Goal: Task Accomplishment & Management: Contribute content

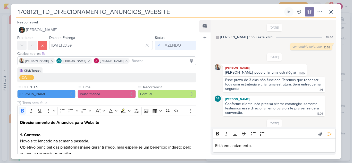
scroll to position [48, 0]
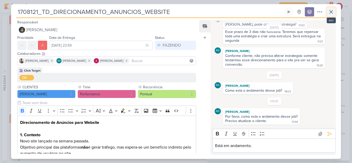
click at [332, 9] on icon at bounding box center [331, 12] width 6 height 6
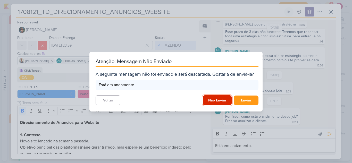
click at [215, 99] on button "Não Enviar" at bounding box center [217, 100] width 29 height 10
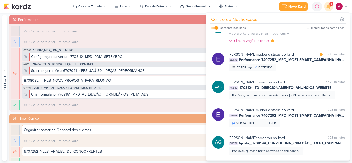
scroll to position [0, 0]
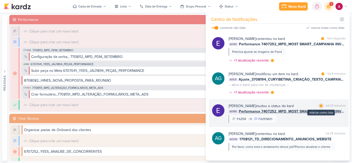
click at [319, 107] on div "marcar como lida" at bounding box center [321, 105] width 5 height 5
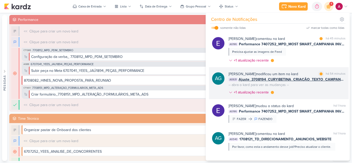
click at [308, 94] on div "Aline Gimenez Graciano modificou um item no kard marcar como lida há 54 minutos…" at bounding box center [287, 84] width 117 height 26
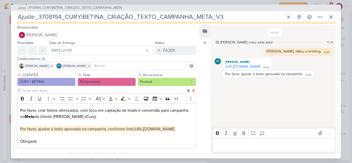
scroll to position [26, 0]
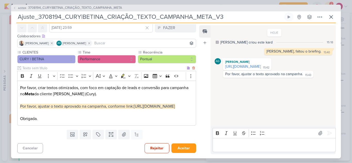
click at [104, 117] on p "Por favor, criar textos otimizados, com foco em captação de leads e conversão p…" at bounding box center [106, 103] width 173 height 37
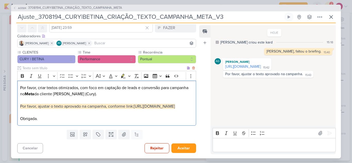
click at [26, 109] on span "Por favor, ajustar o texto aprovado na campanha, conforme link:" at bounding box center [77, 106] width 114 height 5
click at [105, 119] on p "Por favor, criar textos otimizados, com foco em captação de leads e conversão p…" at bounding box center [106, 103] width 173 height 37
drag, startPoint x: 103, startPoint y: 116, endPoint x: 24, endPoint y: 103, distance: 80.0
click at [9, 109] on div "AG584 3708194_CURY|BETINA_CRIAÇÃO_TEXTO_CAMPANHA_META Ajuste_3708194_CURY|BETIN…" at bounding box center [176, 81] width 352 height 163
click at [111, 74] on icon "Editor toolbar" at bounding box center [111, 76] width 4 height 4
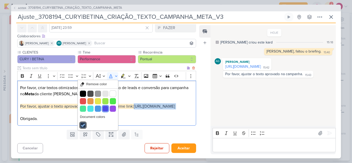
click at [104, 106] on button "Blue" at bounding box center [105, 109] width 6 height 6
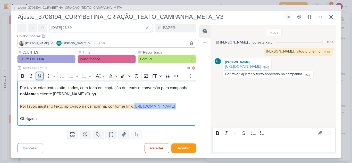
click at [39, 74] on icon "Editor toolbar" at bounding box center [39, 75] width 5 height 5
click at [109, 122] on p "Por favor, criar textos otimizados, com foco em captação de leads e conversão p…" at bounding box center [106, 103] width 173 height 37
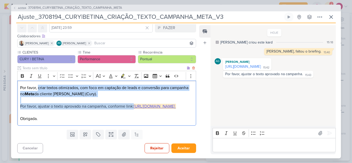
drag, startPoint x: 143, startPoint y: 103, endPoint x: 38, endPoint y: 85, distance: 105.9
click at [38, 85] on p "Por favor, criar textos otimizados, com foco em captação de leads e conversão p…" at bounding box center [106, 103] width 173 height 37
click at [45, 95] on p "Por favor, criar textos otimizados, com foco em captação de leads e conversão p…" at bounding box center [106, 103] width 173 height 37
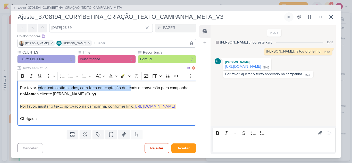
drag, startPoint x: 38, startPoint y: 85, endPoint x: 131, endPoint y: 84, distance: 93.1
click at [131, 85] on p "Por favor, criar textos otimizados, com foco em captação de leads e conversão p…" at bounding box center [106, 103] width 173 height 37
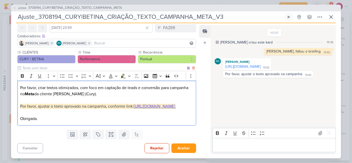
click at [129, 96] on p "Por favor, criar textos otimizados, com foco em captação de leads e conversão p…" at bounding box center [106, 103] width 173 height 37
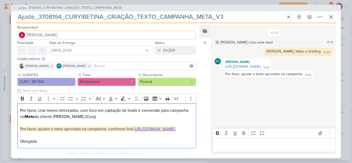
click at [53, 38] on button "[PERSON_NAME]" at bounding box center [106, 34] width 179 height 9
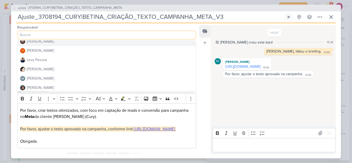
scroll to position [77, 0]
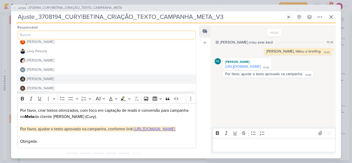
click at [43, 78] on div "[PERSON_NAME]" at bounding box center [40, 78] width 27 height 5
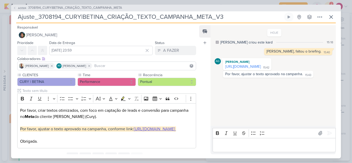
click at [103, 65] on input at bounding box center [144, 66] width 102 height 6
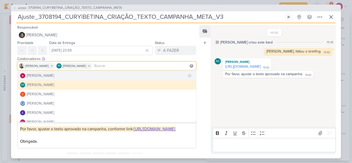
click at [64, 75] on button "[PERSON_NAME]" at bounding box center [107, 75] width 178 height 9
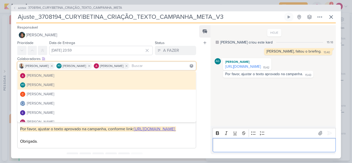
click at [228, 147] on p "Editor editing area: main" at bounding box center [274, 145] width 118 height 6
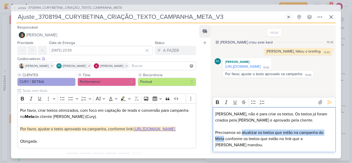
drag, startPoint x: 243, startPoint y: 139, endPoint x: 224, endPoint y: 145, distance: 19.6
click at [224, 145] on p "Precisamos só atualizar os textos que estão na campanha do Meta conforme os tex…" at bounding box center [274, 139] width 118 height 19
click at [219, 104] on icon "Editor toolbar" at bounding box center [217, 103] width 3 height 4
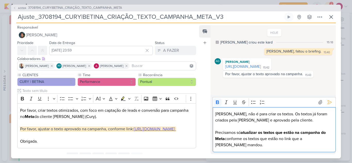
click at [289, 148] on p "Precisamos só atualizar os textos que estão na campanha do Meta conforme os tex…" at bounding box center [274, 139] width 118 height 19
drag, startPoint x: 277, startPoint y: 139, endPoint x: 299, endPoint y: 139, distance: 22.2
click at [299, 139] on strong "atualizar os textos que estão na campanha do Meta" at bounding box center [270, 135] width 111 height 11
click at [319, 139] on p "Precisamos só atualizar os textos na campanha do Meta conforme os textos que es…" at bounding box center [274, 139] width 118 height 19
click at [216, 105] on icon "Editor toolbar" at bounding box center [217, 102] width 5 height 5
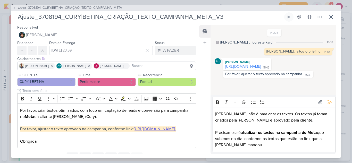
click at [242, 140] on p "Precisamos só atualizar os textos na campanha do Meta que subimos no dia confor…" at bounding box center [274, 139] width 118 height 19
click at [244, 140] on p "Precisamos só atualizar os textos na campanha do Meta que subimos no dia confor…" at bounding box center [274, 139] width 118 height 19
click at [255, 139] on p "Precisamos só atualizar os textos na campanha do Meta que subimos no dia 20/08 …" at bounding box center [274, 139] width 118 height 19
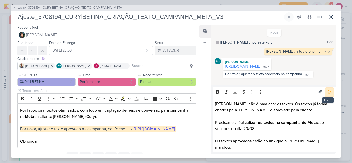
click at [328, 95] on icon at bounding box center [329, 92] width 5 height 5
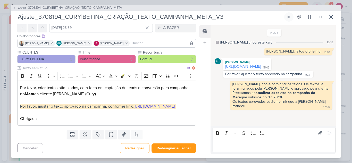
scroll to position [35, 0]
click at [137, 148] on button "Redesignar" at bounding box center [135, 148] width 30 height 10
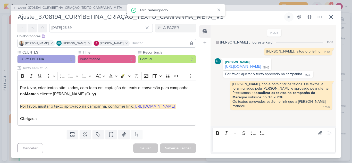
scroll to position [9, 0]
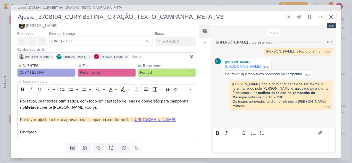
click at [334, 15] on icon at bounding box center [331, 17] width 6 height 6
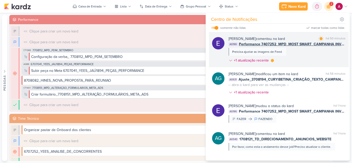
click at [314, 59] on div "Eduardo Quaresma comentou no kard marcar como lida há 50 minutos AG196 Performa…" at bounding box center [287, 50] width 117 height 29
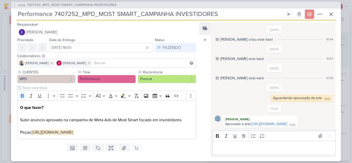
scroll to position [44, 0]
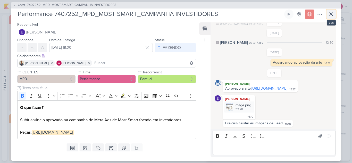
click at [330, 13] on icon at bounding box center [331, 14] width 6 height 6
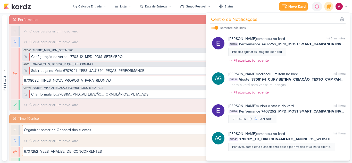
click at [329, 10] on icon at bounding box center [329, 6] width 9 height 9
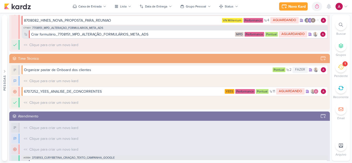
scroll to position [103, 0]
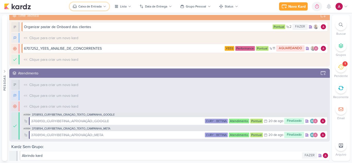
click at [97, 6] on div "Caixa de Entrada" at bounding box center [89, 6] width 23 height 5
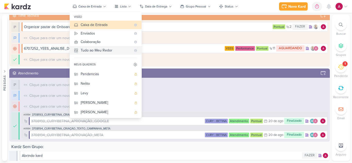
click at [107, 52] on div "Tudo ao Meu Redor" at bounding box center [106, 50] width 51 height 5
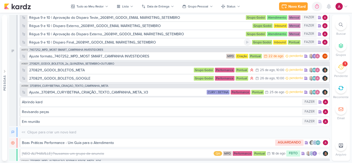
scroll to position [2165, 0]
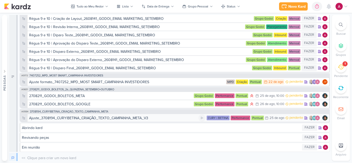
click at [131, 119] on div "Ajuste_3708194_CURY|BETINA_CRIAÇÃO_TEXTO_CAMPANHA_META_V3" at bounding box center [88, 117] width 119 height 5
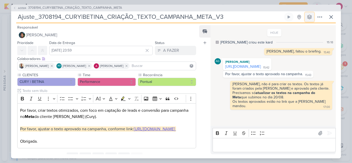
click at [310, 19] on icon at bounding box center [309, 16] width 5 height 5
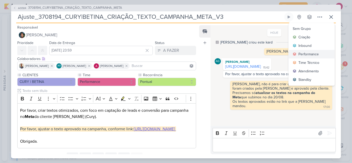
click at [313, 53] on div "Performance" at bounding box center [309, 54] width 20 height 5
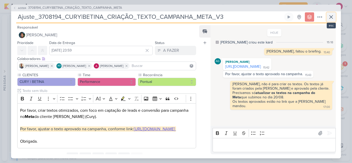
click at [331, 18] on icon at bounding box center [331, 17] width 6 height 6
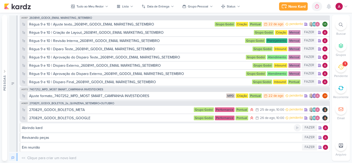
scroll to position [2172, 0]
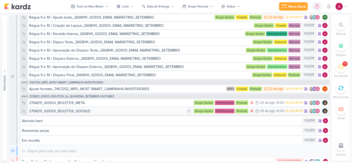
click at [112, 111] on div "2708211_GODOI_BOLETOS_GOOGLE" at bounding box center [107, 111] width 156 height 5
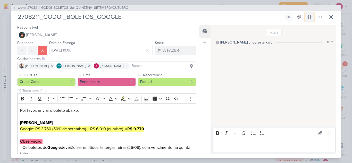
click at [309, 15] on icon at bounding box center [309, 16] width 5 height 5
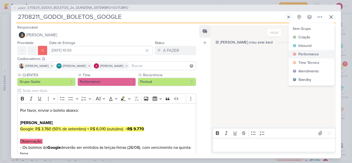
click at [308, 55] on div "Performance" at bounding box center [309, 54] width 20 height 5
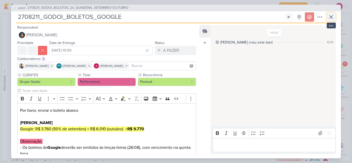
click at [334, 20] on button at bounding box center [331, 16] width 9 height 9
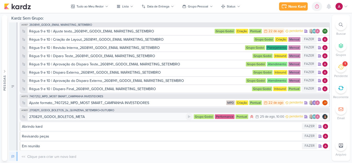
scroll to position [2182, 0]
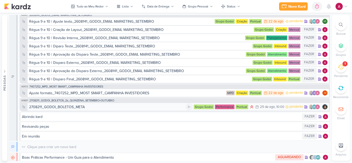
click at [106, 106] on div "2708211_GODOI_BOLETOS_META" at bounding box center [107, 106] width 156 height 5
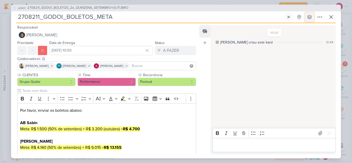
click at [311, 18] on icon at bounding box center [309, 16] width 5 height 5
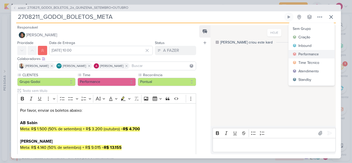
click at [315, 53] on div "Performance" at bounding box center [309, 54] width 20 height 5
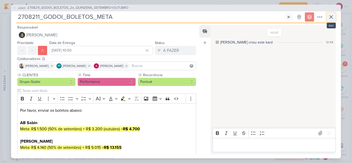
click at [334, 18] on icon at bounding box center [331, 17] width 6 height 6
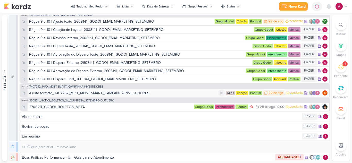
click at [142, 94] on div "Ajuste formato_7407252_MPD_MOST SMART_CAMPANHA INVESTIDORES" at bounding box center [89, 92] width 120 height 5
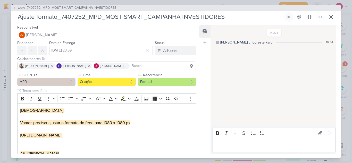
scroll to position [2183, 0]
click at [309, 20] on button at bounding box center [309, 16] width 9 height 9
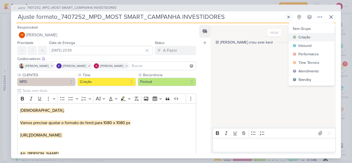
click at [309, 36] on div "Criação" at bounding box center [305, 37] width 12 height 5
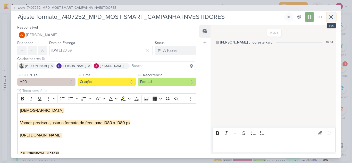
click at [330, 20] on icon at bounding box center [331, 17] width 6 height 6
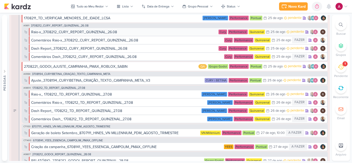
scroll to position [464, 0]
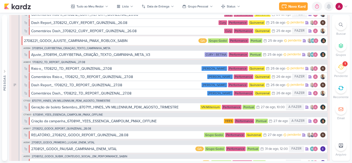
click at [329, 7] on icon at bounding box center [329, 6] width 4 height 5
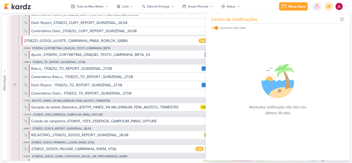
click at [217, 28] on input "checkbox" at bounding box center [217, 28] width 4 height 4
checkbox input "false"
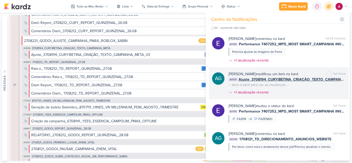
click at [303, 88] on div "Aline Gimenez Graciano modificou um item no kard marcar como não lida há 1 hora…" at bounding box center [287, 84] width 117 height 26
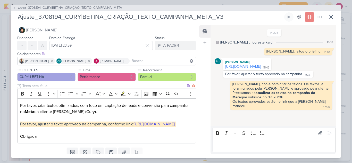
scroll to position [0, 0]
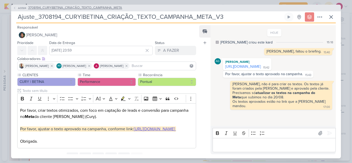
click at [73, 8] on span "3708194_CURY|BETINA_CRIAÇÃO_TEXTO_CAMPANHA_META" at bounding box center [75, 7] width 94 height 5
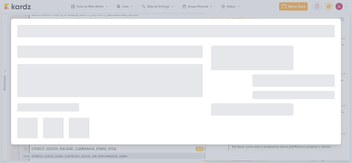
type input "3708194_CURY|BETINA_CRIAÇÃO_TEXTO_CAMPANHA_META"
type input "[DATE] 23:59"
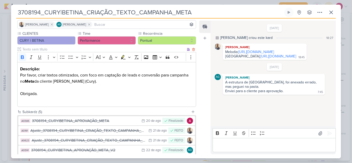
scroll to position [77, 0]
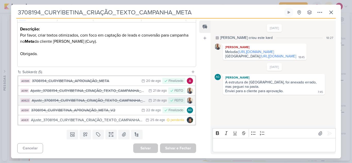
click at [102, 103] on div "Ajuste_3708194_CURY|BETINA_CRIAÇÃO_TEXTO_CAMPANHA_META_V2" at bounding box center [89, 101] width 114 height 6
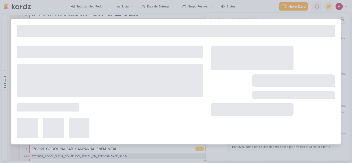
type input "Ajuste_3708194_CURY|BETINA_CRIAÇÃO_TEXTO_CAMPANHA_META_V2"
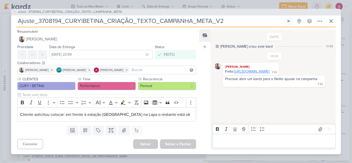
click at [262, 74] on link "[URL][DOMAIN_NAME]" at bounding box center [252, 71] width 36 height 4
click at [21, 12] on span "AG584" at bounding box center [22, 12] width 10 height 4
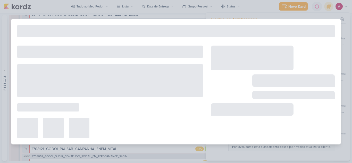
type input "3708194_CURY|BETINA_CRIAÇÃO_TEXTO_CAMPANHA_META"
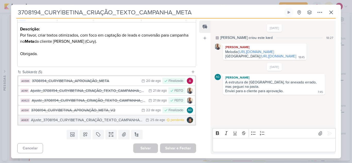
click at [117, 120] on div "Ajuste_3708194_CURY|BETINA_CRIAÇÃO_TEXTO_CAMPANHA_META_V3" at bounding box center [87, 120] width 112 height 6
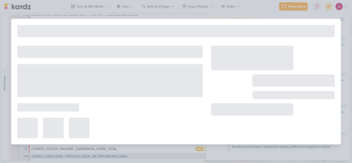
type input "Ajuste_3708194_CURY|BETINA_CRIAÇÃO_TEXTO_CAMPANHA_META_V3"
type input "[DATE] 23:59"
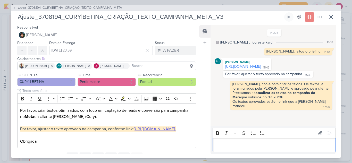
click at [233, 144] on p "Editor editing area: main" at bounding box center [274, 145] width 118 height 6
click at [18, 6] on span "AG584" at bounding box center [22, 8] width 10 height 4
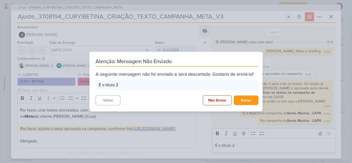
scroll to position [4, 0]
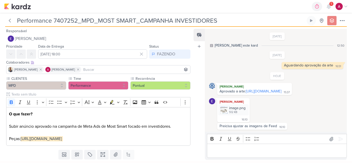
scroll to position [20, 0]
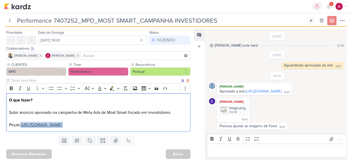
drag, startPoint x: 52, startPoint y: 124, endPoint x: 22, endPoint y: 120, distance: 29.9
click at [22, 120] on p "O que fazer? Subir anúncio aprovado na campanha de Meta Ads de Most Smart focad…" at bounding box center [98, 112] width 179 height 31
copy p "[URL][DOMAIN_NAME]"
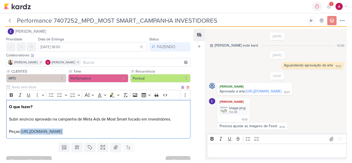
scroll to position [0, 0]
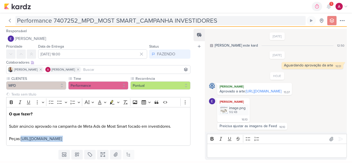
drag, startPoint x: 11, startPoint y: 18, endPoint x: 15, endPoint y: 24, distance: 7.3
click at [11, 19] on icon at bounding box center [9, 20] width 5 height 5
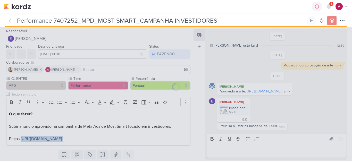
type input "7407252_MPD_MOST SMART_CAMPANHA INVESTIDORES"
type input "26 de agosto de 2025 às 23:59"
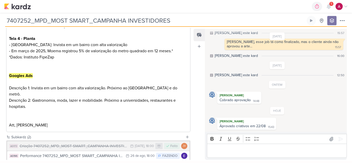
scroll to position [229, 0]
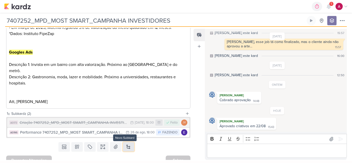
click at [126, 142] on button at bounding box center [128, 146] width 11 height 9
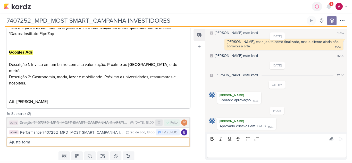
type input "Ajuste formato_"
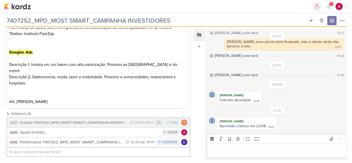
click at [76, 130] on div "Ajuste formato_" at bounding box center [89, 133] width 139 height 6
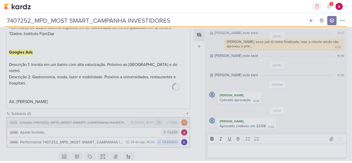
type input "Ajuste formato_"
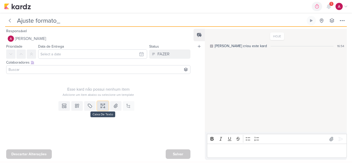
click at [104, 109] on button at bounding box center [102, 105] width 11 height 9
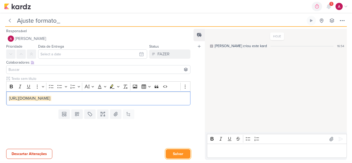
click at [169, 154] on button "Salvar" at bounding box center [178, 154] width 25 height 10
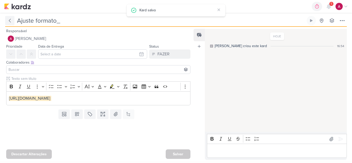
click at [9, 22] on icon at bounding box center [9, 20] width 5 height 5
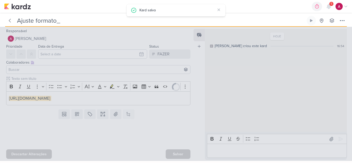
type input "7407252_MPD_MOST SMART_CAMPANHA INVESTIDORES"
type input "26 de agosto de 2025 às 23:59"
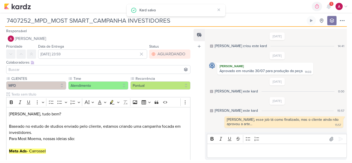
scroll to position [78, 0]
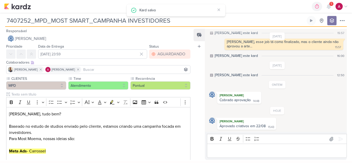
drag, startPoint x: 189, startPoint y: 20, endPoint x: 2, endPoint y: 23, distance: 187.4
click at [2, 23] on div "7407252_MPD_MOST SMART_CAMPANHA INVESTIDORES Criado por mim nenhum grupo dispon…" at bounding box center [176, 20] width 352 height 14
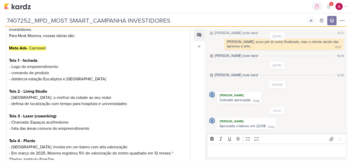
scroll to position [239, 0]
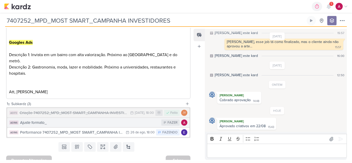
click at [83, 120] on div "Ajuste formato_" at bounding box center [89, 123] width 139 height 6
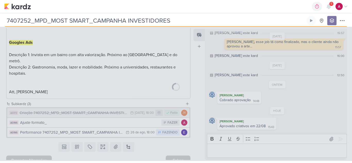
type input "Ajuste formato_"
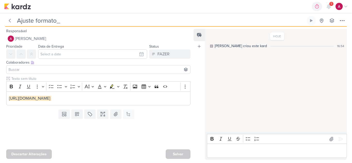
click at [67, 21] on input "Ajuste formato_" at bounding box center [160, 20] width 290 height 9
paste input "7407252_MPD_MOST SMART_CAMPANHA INVESTIDORES"
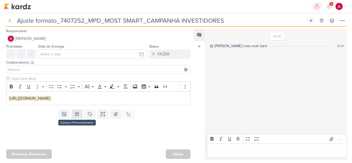
type input "Ajuste formato_7407252_MPD_MOST SMART_CAMPANHA INVESTIDORES"
click at [75, 114] on icon at bounding box center [77, 115] width 4 height 4
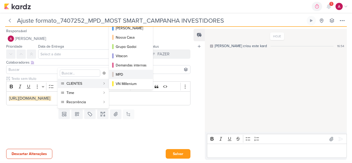
click at [125, 76] on div "MPD" at bounding box center [131, 74] width 31 height 5
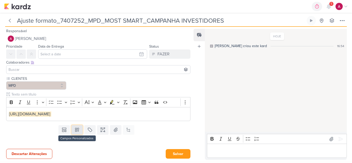
click at [78, 127] on icon at bounding box center [76, 129] width 5 height 5
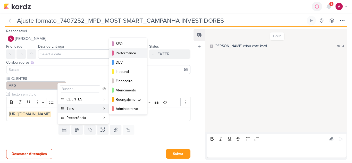
click at [129, 54] on div "Performance" at bounding box center [128, 53] width 25 height 5
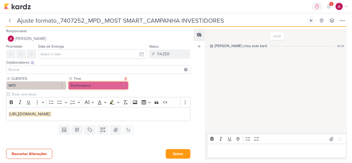
click at [85, 86] on button "Performance" at bounding box center [98, 85] width 60 height 8
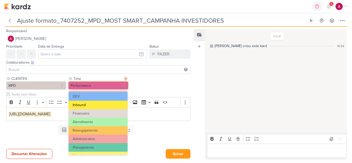
scroll to position [52, 0]
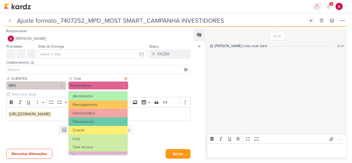
click at [92, 131] on button "Criação" at bounding box center [98, 130] width 59 height 9
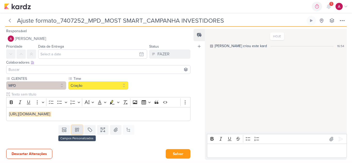
click at [75, 132] on icon at bounding box center [76, 129] width 5 height 5
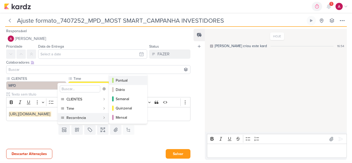
click at [130, 80] on div "Pontual" at bounding box center [128, 80] width 25 height 5
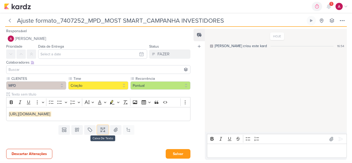
click at [103, 130] on icon at bounding box center [102, 129] width 5 height 5
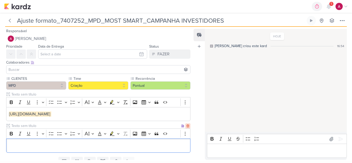
click at [187, 126] on icon at bounding box center [188, 126] width 2 height 3
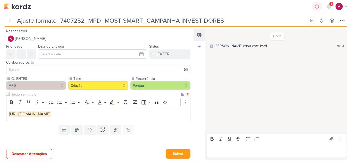
click at [7, 113] on div "https://drive.google.com/drive/folders/1dddCHk7z4TT6f4Jbu1oJTuARFJ4GcoSM?usp=sh…" at bounding box center [98, 114] width 184 height 14
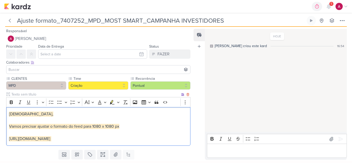
click at [185, 138] on p "https://drive.google.com/drive/folders/1dddCHk7z4TT6f4Jbu1oJTuARFJ4GcoSM?usp=sh…" at bounding box center [98, 139] width 179 height 6
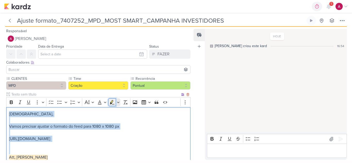
click at [115, 102] on button "Highlight" at bounding box center [112, 102] width 8 height 8
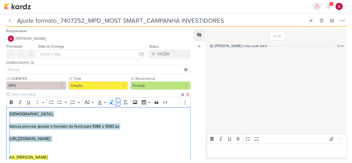
click at [119, 103] on icon "Editor toolbar" at bounding box center [118, 102] width 3 height 5
click at [116, 110] on icon "Text highlight toolbar" at bounding box center [116, 111] width 4 height 4
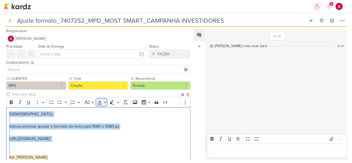
click at [102, 100] on button "Font Color" at bounding box center [102, 102] width 12 height 8
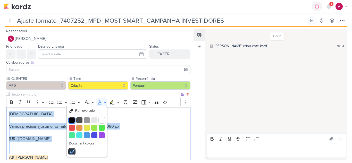
click at [72, 120] on button "Black" at bounding box center [72, 120] width 6 height 6
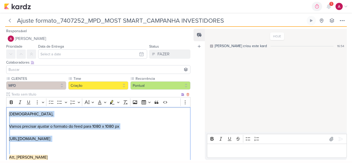
click at [41, 115] on p "Jôney," at bounding box center [98, 114] width 179 height 6
click at [51, 146] on p "Editor editing area: main" at bounding box center [98, 145] width 179 height 6
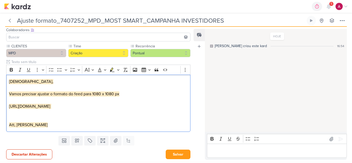
scroll to position [33, 0]
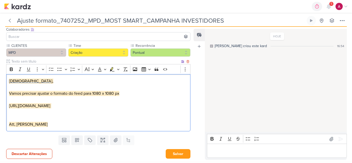
drag, startPoint x: 52, startPoint y: 124, endPoint x: 9, endPoint y: 81, distance: 60.5
click at [9, 81] on div "Jôney, Vamos precisar ajustar o formato do feed para 1080 x 1080 px https://dri…" at bounding box center [98, 102] width 184 height 57
click at [118, 69] on icon "Editor toolbar" at bounding box center [118, 69] width 3 height 5
click at [117, 77] on icon "Text highlight toolbar" at bounding box center [116, 78] width 4 height 4
click at [100, 72] on button "Font Color" at bounding box center [102, 69] width 12 height 8
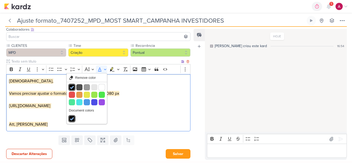
click at [130, 113] on p "Editor editing area: main" at bounding box center [98, 112] width 179 height 6
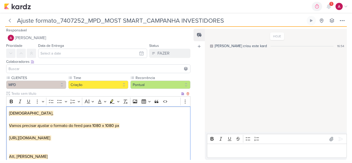
scroll to position [0, 0]
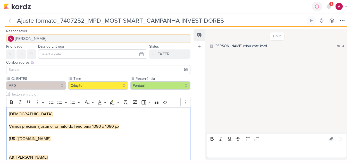
click at [46, 40] on span "[PERSON_NAME]" at bounding box center [30, 39] width 31 height 6
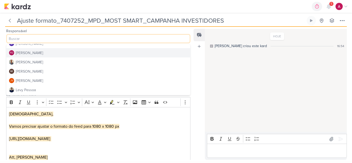
scroll to position [52, 0]
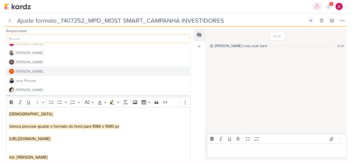
click at [37, 72] on button "JV Joney Viana" at bounding box center [98, 71] width 184 height 9
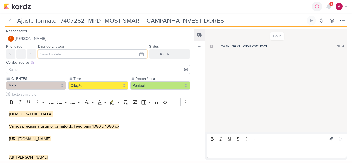
click at [76, 51] on input "text" at bounding box center [92, 53] width 109 height 9
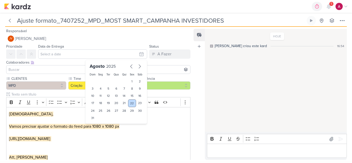
click at [131, 102] on div "22" at bounding box center [132, 104] width 8 height 8
type input "[DATE] 23:59"
click at [46, 69] on input at bounding box center [98, 70] width 182 height 6
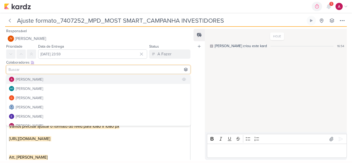
click at [37, 80] on div "[PERSON_NAME]" at bounding box center [29, 79] width 27 height 5
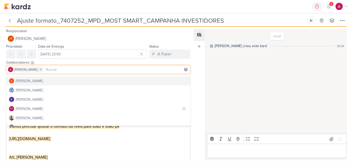
scroll to position [26, 0]
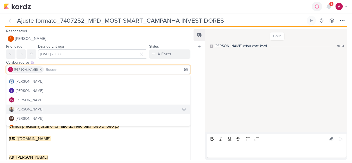
click at [35, 109] on button "[PERSON_NAME]" at bounding box center [98, 109] width 184 height 9
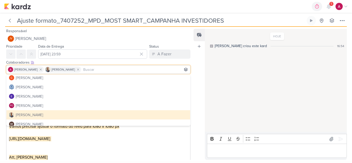
scroll to position [0, 0]
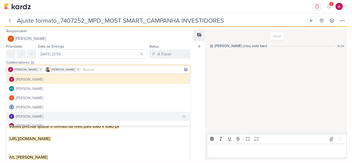
click at [48, 116] on button "[PERSON_NAME]" at bounding box center [98, 116] width 184 height 9
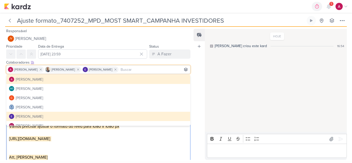
click at [117, 154] on p "Editor editing area: main" at bounding box center [98, 151] width 179 height 6
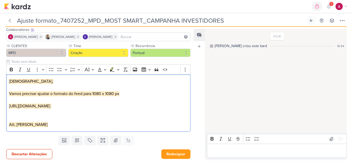
scroll to position [33, 0]
click at [172, 153] on button "Redesignar" at bounding box center [175, 154] width 29 height 10
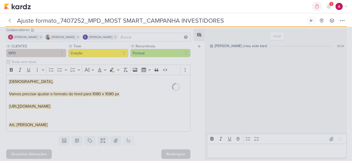
scroll to position [32, 0]
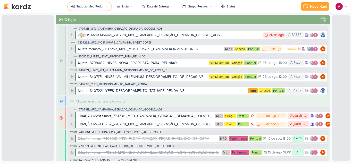
click at [95, 4] on div "Tudo ao Meu Redor" at bounding box center [90, 6] width 27 height 5
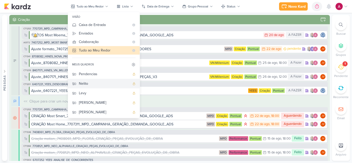
click at [96, 85] on div "Nelito" at bounding box center [104, 83] width 51 height 5
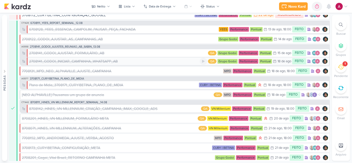
scroll to position [155, 0]
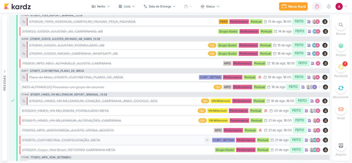
click at [91, 139] on div "3708173_CURY|BETINA_CONFIGURAÇÃO_META" at bounding box center [61, 140] width 78 height 5
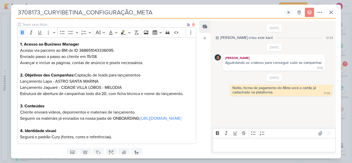
scroll to position [35, 0]
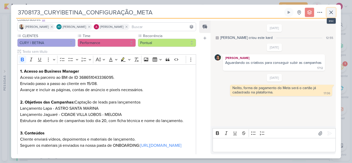
click at [334, 13] on icon at bounding box center [331, 12] width 6 height 6
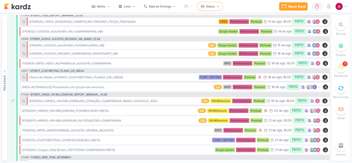
click at [209, 8] on div "Status" at bounding box center [210, 6] width 9 height 5
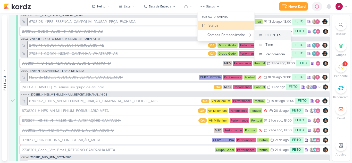
click at [281, 32] on button "CLIENTES" at bounding box center [273, 35] width 36 height 10
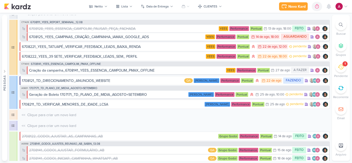
scroll to position [0, 0]
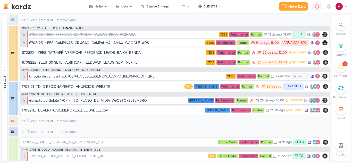
click at [11, 56] on div at bounding box center [13, 53] width 8 height 55
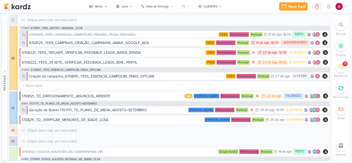
click at [11, 56] on div at bounding box center [13, 58] width 8 height 65
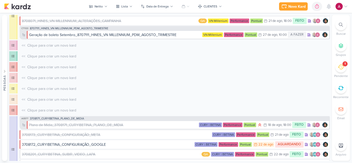
scroll to position [307, 0]
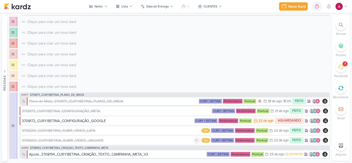
click at [82, 141] on div "3708202_CURY|BETINA_SUBIR_VIDEO_JAGUARE" at bounding box center [63, 140] width 82 height 5
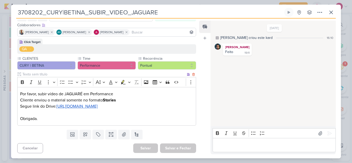
scroll to position [35, 0]
click at [76, 106] on u "[URL][DOMAIN_NAME]" at bounding box center [76, 106] width 41 height 5
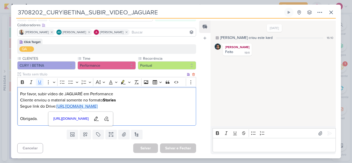
click at [139, 91] on p "Por favor, subir vídeo de JAGUARÉ em Performance Cliente enviou o material some…" at bounding box center [106, 97] width 173 height 12
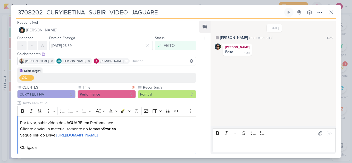
scroll to position [0, 0]
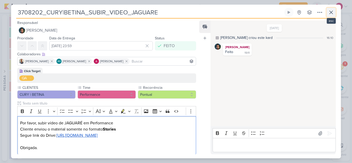
click at [329, 15] on icon at bounding box center [331, 12] width 6 height 6
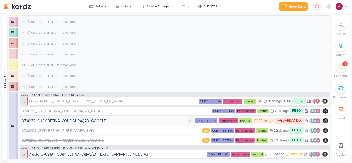
click at [72, 121] on div "3708172_CURY|BETINA_CONFIGURAÇÃO_GOOGLE" at bounding box center [64, 120] width 84 height 5
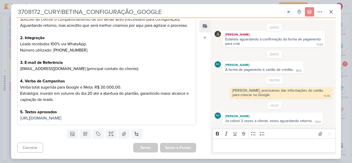
scroll to position [105, 0]
click at [329, 11] on icon at bounding box center [331, 12] width 6 height 6
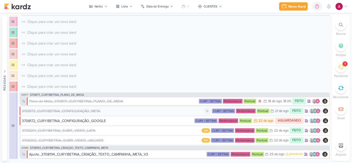
click at [87, 110] on div "3708173_CURY|BETINA_CONFIGURAÇÃO_META" at bounding box center [61, 111] width 78 height 5
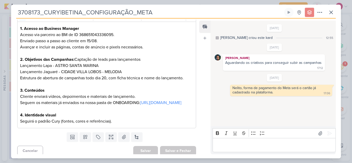
scroll to position [86, 0]
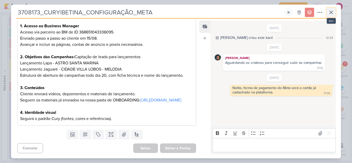
click at [330, 12] on icon at bounding box center [331, 12] width 6 height 6
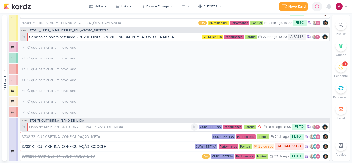
scroll to position [298, 0]
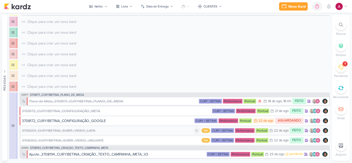
click at [72, 130] on div "3708201_CURY|BETINA_SUBIR_VIDEO_LAPA" at bounding box center [58, 130] width 73 height 5
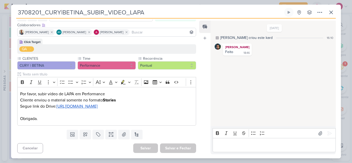
scroll to position [35, 0]
click at [332, 13] on icon at bounding box center [331, 12] width 6 height 6
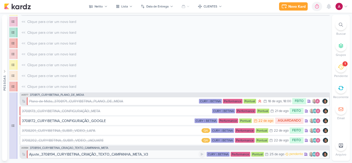
click at [91, 154] on div "Ajuste_3708194_CURY|BETINA_CRIAÇÃO_TEXTO_CAMPANHA_META_V3" at bounding box center [88, 154] width 119 height 5
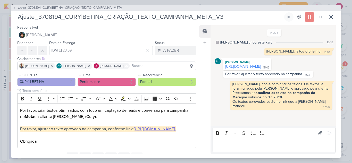
click at [22, 6] on span "AG584" at bounding box center [22, 8] width 10 height 4
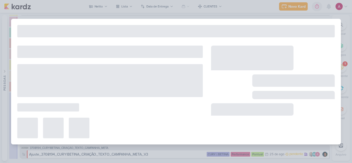
type input "3708194_CURY|BETINA_CRIAÇÃO_TEXTO_CAMPANHA_META"
type input "[DATE] 23:59"
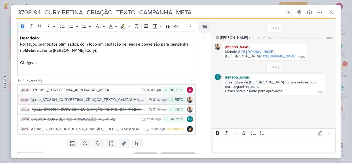
scroll to position [77, 0]
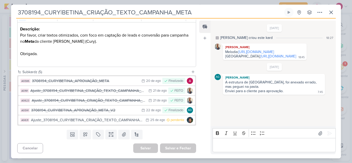
click at [92, 120] on div "Ajuste_3708194_CURY|BETINA_CRIAÇÃO_TEXTO_CAMPANHA_META_V3" at bounding box center [87, 120] width 112 height 6
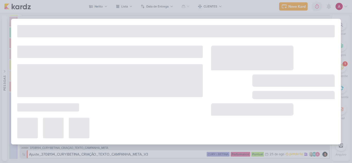
type input "Ajuste_3708194_CURY|BETINA_CRIAÇÃO_TEXTO_CAMPANHA_META_V3"
type input "[DATE] 23:59"
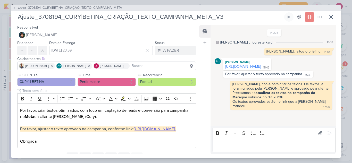
click at [22, 6] on span "AG584" at bounding box center [22, 8] width 10 height 4
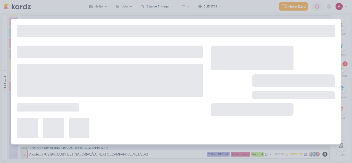
type input "3708194_CURY|BETINA_CRIAÇÃO_TEXTO_CAMPANHA_META"
type input "[DATE] 23:59"
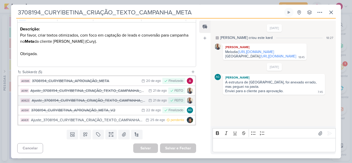
click at [79, 101] on div "Ajuste_3708194_CURY|BETINA_CRIAÇÃO_TEXTO_CAMPANHA_META_V2" at bounding box center [89, 101] width 114 height 6
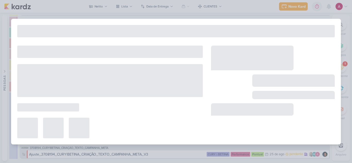
type input "Ajuste_3708194_CURY|BETINA_CRIAÇÃO_TEXTO_CAMPANHA_META_V2"
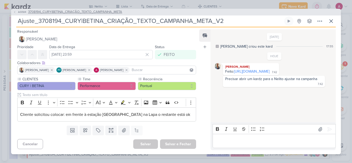
click at [15, 12] on icon at bounding box center [14, 12] width 3 height 3
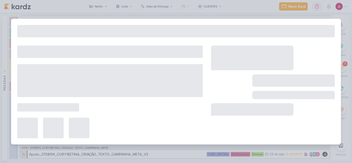
type input "3708194_CURY|BETINA_CRIAÇÃO_TEXTO_CAMPANHA_META"
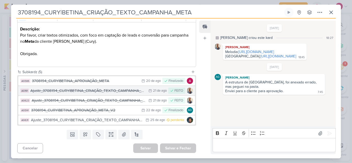
click at [101, 90] on div "Ajuste_3708194_CURY|BETINA_CRIAÇÃO_TEXTO_CAMPANHA_META" at bounding box center [87, 91] width 115 height 6
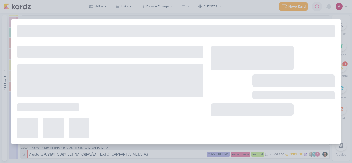
type input "Ajuste_3708194_CURY|BETINA_CRIAÇÃO_TEXTO_CAMPANHA_META"
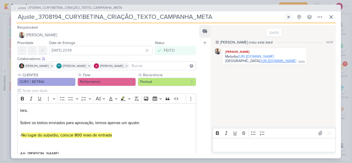
click at [261, 63] on link "[URL][DOMAIN_NAME]" at bounding box center [279, 61] width 36 height 4
click at [15, 6] on icon at bounding box center [14, 7] width 3 height 3
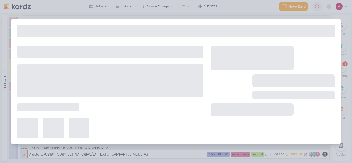
type input "3708194_CURY|BETINA_CRIAÇÃO_TEXTO_CAMPANHA_META"
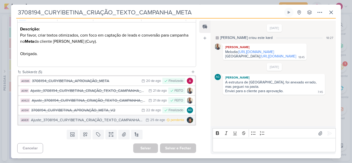
click at [107, 121] on div "Ajuste_3708194_CURY|BETINA_CRIAÇÃO_TEXTO_CAMPANHA_META_V3" at bounding box center [87, 120] width 112 height 6
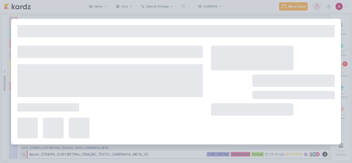
type input "Ajuste_3708194_CURY|BETINA_CRIAÇÃO_TEXTO_CAMPANHA_META_V3"
type input "[DATE] 23:59"
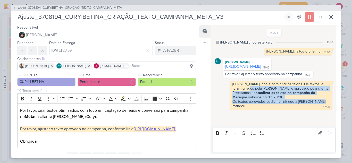
drag, startPoint x: 321, startPoint y: 110, endPoint x: 239, endPoint y: 97, distance: 83.5
click at [239, 97] on div "[PERSON_NAME], não é para criar os textos. Os textos já foram criados pela [PER…" at bounding box center [281, 95] width 100 height 27
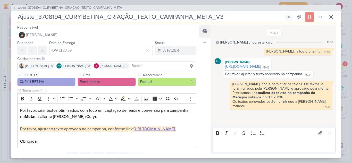
click at [238, 144] on p "Editor editing area: main" at bounding box center [274, 145] width 118 height 6
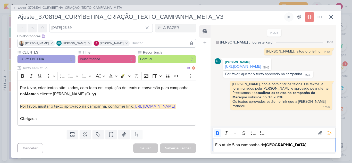
scroll to position [35, 0]
click at [329, 132] on icon at bounding box center [329, 133] width 5 height 5
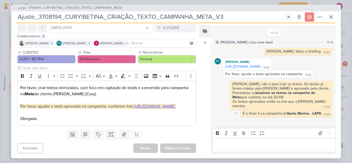
click at [236, 115] on icon at bounding box center [236, 113] width 4 height 4
drag, startPoint x: 260, startPoint y: 121, endPoint x: 276, endPoint y: 119, distance: 15.9
click at [276, 117] on div "É o título 5 na campanha do Santa Marina - LAPA 17:09 17:09" at bounding box center [287, 113] width 92 height 7
drag, startPoint x: 259, startPoint y: 122, endPoint x: 322, endPoint y: 120, distance: 62.4
click at [322, 117] on div "É o título 5 na campanha do Santa Marina - LAPA 17:09 17:09" at bounding box center [287, 113] width 92 height 7
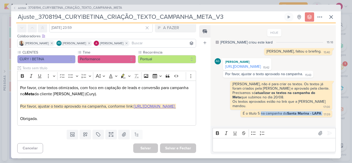
copy div "na campanha do [GEOGRAPHIC_DATA] - LAPA 17:09"
click at [234, 115] on icon at bounding box center [236, 113] width 4 height 4
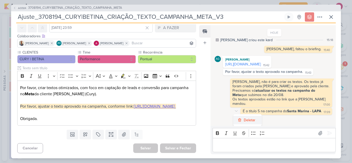
click at [245, 122] on div "Deletar" at bounding box center [250, 120] width 12 height 5
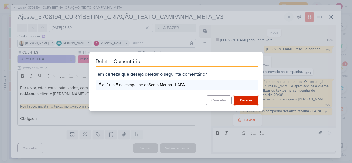
drag, startPoint x: 245, startPoint y: 96, endPoint x: 245, endPoint y: 100, distance: 4.1
click at [245, 96] on button "Deletar" at bounding box center [246, 101] width 25 height 10
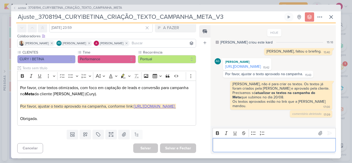
click at [235, 141] on div "Editor editing area: main" at bounding box center [274, 145] width 123 height 14
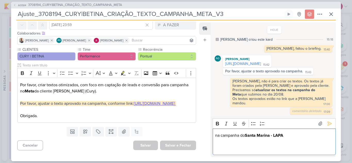
scroll to position [9, 0]
click at [216, 135] on p "na campanha do [GEOGRAPHIC_DATA] - LAPA" at bounding box center [274, 135] width 118 height 6
click at [327, 123] on icon at bounding box center [329, 123] width 5 height 5
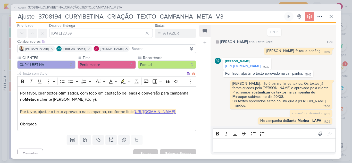
scroll to position [0, 0]
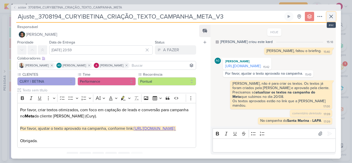
click at [333, 13] on icon at bounding box center [331, 16] width 6 height 6
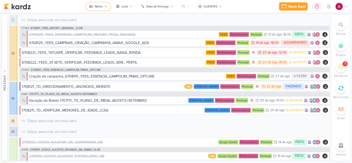
click at [102, 7] on div "Nelito" at bounding box center [99, 6] width 8 height 5
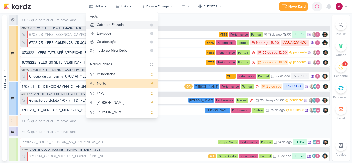
click at [109, 23] on div "Caixa de Entrada" at bounding box center [122, 24] width 51 height 5
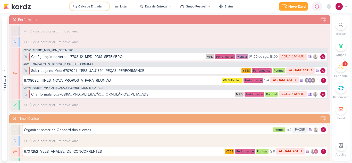
click at [94, 5] on div "Caixa de Entrada" at bounding box center [89, 6] width 23 height 5
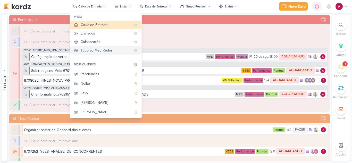
click at [107, 52] on div "Tudo ao Meu Redor" at bounding box center [106, 50] width 51 height 5
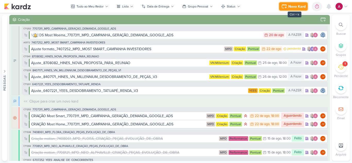
click at [291, 7] on div "Novo Kard" at bounding box center [296, 6] width 17 height 5
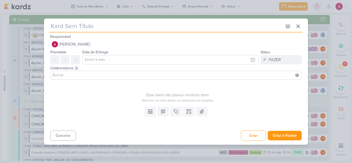
paste input "8708221"
type input "8708221"
type input "8708221-HI"
type input "8708221-HINE"
type input "8708221"
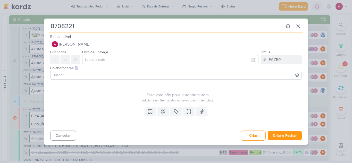
type input "8708221_"
type input "8708221_HINES_"
type input "8708221_HINES_VN"
type input "8708221_HINES_VN MILLENIUM"
type input "8708221_HINES_VN MILLENIUM_"
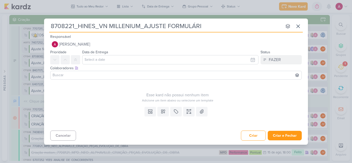
type input "8708221_HINES_VN MILLENIUM_AJUSTE FORMULÁRIO"
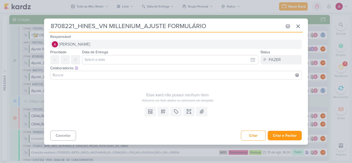
type input "8708221_HINES_VN MILLENIUM_AJUSTE FORMULÁRIO"
click at [79, 45] on span "[PERSON_NAME]" at bounding box center [74, 44] width 31 height 6
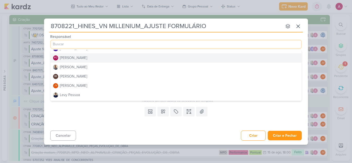
scroll to position [52, 0]
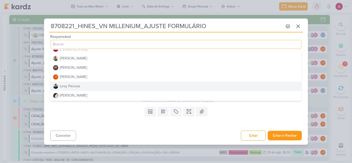
click at [73, 85] on div "Levy Pessoa" at bounding box center [70, 86] width 20 height 5
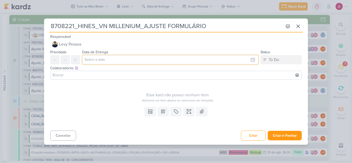
click at [94, 60] on input "text" at bounding box center [170, 59] width 176 height 9
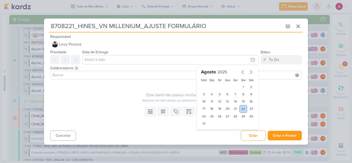
click at [244, 109] on div "22" at bounding box center [243, 109] width 8 height 8
type input "[DATE] 23:59"
click at [78, 60] on button at bounding box center [75, 59] width 9 height 9
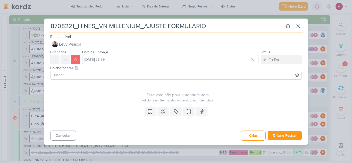
click at [79, 74] on input at bounding box center [176, 75] width 249 height 6
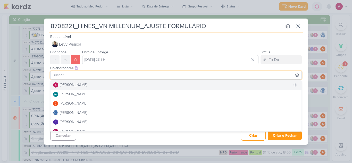
click at [80, 86] on div "[PERSON_NAME]" at bounding box center [73, 84] width 27 height 5
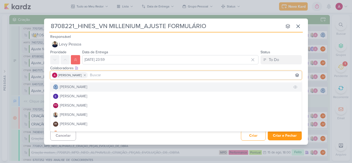
click at [80, 88] on div "[PERSON_NAME]" at bounding box center [73, 86] width 27 height 5
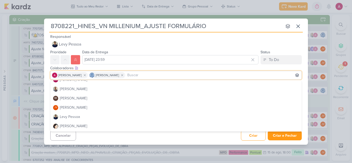
click at [80, 88] on button "[PERSON_NAME]" at bounding box center [176, 89] width 251 height 9
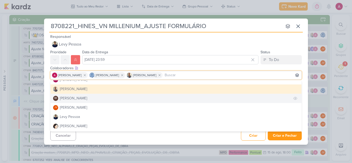
scroll to position [77, 0]
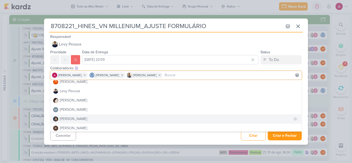
click at [79, 120] on div "[PERSON_NAME]" at bounding box center [73, 118] width 27 height 5
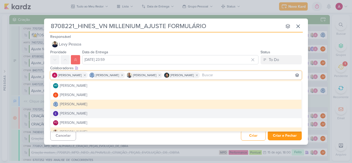
scroll to position [0, 0]
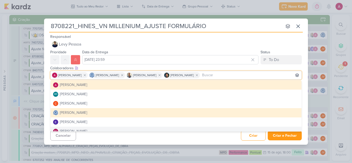
click at [198, 137] on div "Cancelar Criar Criar e Fechar Ctrl + Enter" at bounding box center [176, 135] width 264 height 13
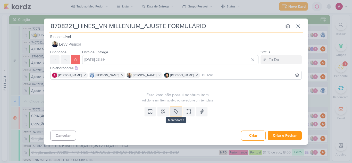
click at [174, 111] on icon at bounding box center [175, 111] width 5 height 5
click at [163, 101] on button "QA" at bounding box center [178, 99] width 51 height 9
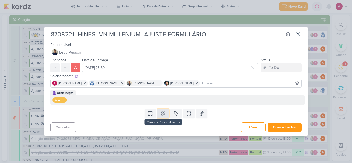
click at [163, 116] on icon at bounding box center [163, 113] width 5 height 5
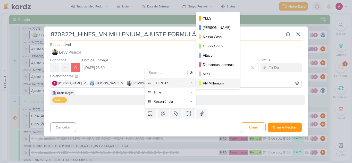
click at [218, 84] on div "VN Millenium" at bounding box center [218, 83] width 31 height 5
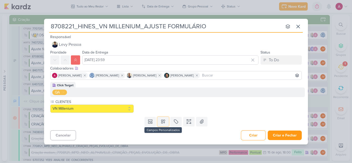
drag, startPoint x: 162, startPoint y: 120, endPoint x: 160, endPoint y: 108, distance: 11.9
click at [162, 120] on icon at bounding box center [163, 121] width 5 height 5
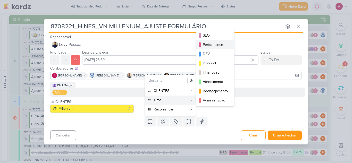
drag, startPoint x: 218, startPoint y: 46, endPoint x: 214, endPoint y: 48, distance: 4.0
click at [217, 46] on div "Performance" at bounding box center [215, 44] width 25 height 5
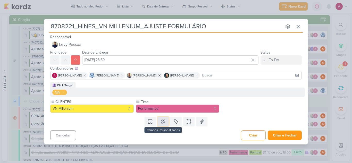
click at [161, 125] on button at bounding box center [163, 121] width 11 height 9
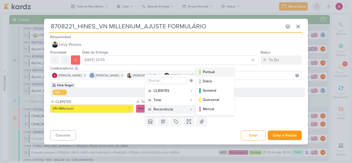
click at [213, 72] on div "Pontual" at bounding box center [215, 71] width 25 height 5
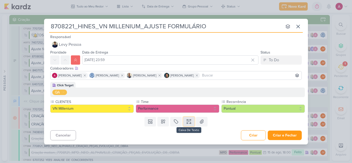
click at [188, 124] on icon at bounding box center [188, 121] width 5 height 5
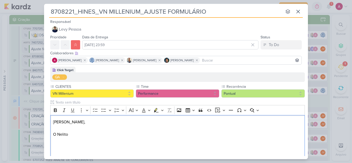
scroll to position [18, 0]
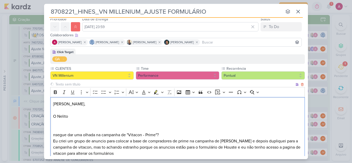
click at [81, 114] on p "O Nelito" at bounding box center [177, 116] width 249 height 6
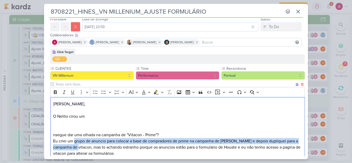
drag, startPoint x: 74, startPoint y: 142, endPoint x: 92, endPoint y: 150, distance: 19.6
click at [92, 150] on p "Eu criei um grupo de anuncio para colocar a base de compradores de prime na cam…" at bounding box center [177, 147] width 249 height 19
copy p "grupo de anuncio para colocar a base de compradores de prime na campanha de Hou…"
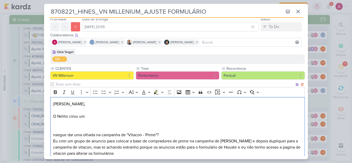
click at [106, 119] on p "O Nelito cirou um" at bounding box center [177, 116] width 249 height 6
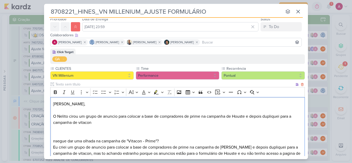
click at [108, 118] on p "O Nelito cirou um grupo de anuncio para colocar a base de compradores de prime …" at bounding box center [177, 119] width 249 height 12
click at [116, 116] on p "O Nelito cirou um grupo de anuncio para colocar a base de compradores de prime …" at bounding box center [177, 119] width 249 height 12
click at [0, 0] on lt-span "an ú ncio" at bounding box center [0, 0] width 0 height 0
click at [193, 117] on p "O Nelito cirou um grupo de anúncio para colocar a base de compradores de prime …" at bounding box center [177, 119] width 249 height 12
click at [248, 117] on p "O Nelito cirou um grupo de anúncio para colocar a base de compradores de Prime …" at bounding box center [177, 119] width 249 height 12
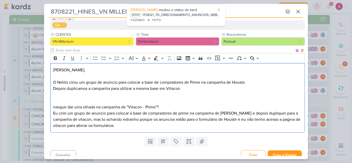
scroll to position [57, 0]
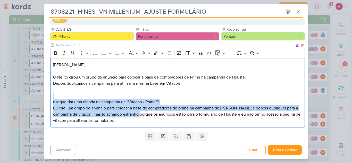
drag, startPoint x: 155, startPoint y: 114, endPoint x: 52, endPoint y: 95, distance: 104.9
click at [52, 95] on div "[PERSON_NAME], O Nelito cirou um grupo de anúncio para colocar a base de compra…" at bounding box center [177, 93] width 255 height 70
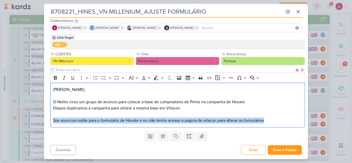
scroll to position [33, 0]
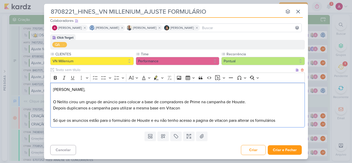
click at [87, 122] on p "Só que os anuncios estão para o formulário de Houste e eu não tenho acesso a pa…" at bounding box center [177, 121] width 249 height 6
click at [0, 0] on lt-span "an ú ncios" at bounding box center [0, 0] width 0 height 0
click at [122, 121] on p "Só que os anúncios de Vitacon estão para o formulário de Houste e eu não tenho …" at bounding box center [177, 121] width 249 height 6
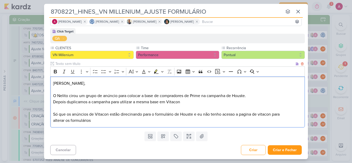
click at [195, 116] on p "Só que os anúncios de Vitacon estão direcinando para o formulário de Houste e e…" at bounding box center [177, 117] width 249 height 12
drag, startPoint x: 199, startPoint y: 114, endPoint x: 203, endPoint y: 114, distance: 3.9
click at [203, 114] on p "Só que os anúncios de Vitacon estão direcinando para o formulário de Houste e e…" at bounding box center [177, 117] width 249 height 12
drag, startPoint x: 227, startPoint y: 114, endPoint x: 232, endPoint y: 115, distance: 5.5
click at [232, 115] on p "Só que os anúncios de Vitacon estão direcinando para o formulário de Houste e a…" at bounding box center [177, 117] width 249 height 12
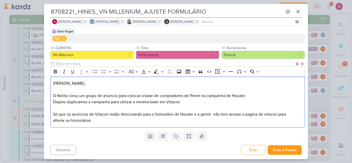
click at [213, 116] on p "Só que os anúncios de Vitacon estão direcinando para o formulário de Houste e a…" at bounding box center [177, 117] width 249 height 12
click at [0, 0] on lt-span "Remover espaço em branco a mais" at bounding box center [0, 0] width 0 height 0
click at [247, 116] on p "Só que os anúncios de Vitacon estão direcinando para o formulário de Houste e a…" at bounding box center [177, 117] width 249 height 12
click at [0, 0] on lt-span "p á gina" at bounding box center [0, 0] width 0 height 0
click at [130, 117] on p "Só que os anúncios de Vitacon estão direcinando para o formulário de Houste e a…" at bounding box center [177, 117] width 249 height 12
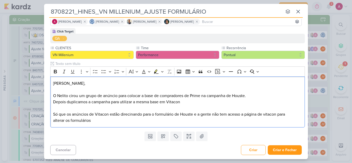
click at [0, 0] on lt-span "direci o nando" at bounding box center [0, 0] width 0 height 0
click at [242, 115] on p "Só que os anúncios de Vitacon estão direcionando para o formulário de Houste e …" at bounding box center [177, 117] width 249 height 12
click at [0, 0] on lt-span "acesso à" at bounding box center [0, 0] width 0 height 0
click at [269, 115] on p "Só que os anúncios de Vitacon estão direcionando para o formulário de Houste e …" at bounding box center [177, 117] width 249 height 12
click at [269, 114] on p "Só que os anúncios de Vitacon estão direcionando para o formulário de Houste e …" at bounding box center [177, 117] width 249 height 12
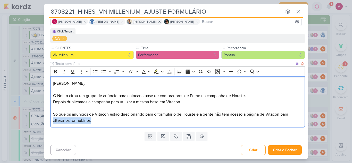
drag, startPoint x: 92, startPoint y: 122, endPoint x: 53, endPoint y: 121, distance: 38.9
click at [53, 121] on p "Só que os anúncios de Vitacon estão direcionando para o formulário de Houste e …" at bounding box center [177, 117] width 249 height 12
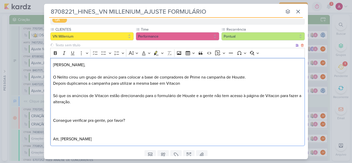
scroll to position [76, 0]
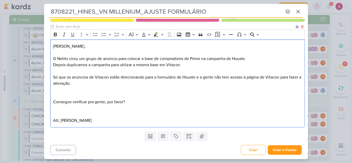
click at [72, 59] on p "O Nelito cirou um grupo de anúncio para colocar a base de compradores de Prime …" at bounding box center [177, 62] width 249 height 12
click at [0, 0] on lt-span "criou" at bounding box center [0, 0] width 0 height 0
drag, startPoint x: 147, startPoint y: 58, endPoint x: 185, endPoint y: 58, distance: 38.2
click at [185, 58] on p "O [PERSON_NAME] criou um grupo de anúncio para colocar a base de compradores de…" at bounding box center [177, 62] width 249 height 12
click at [189, 102] on p "Consegue verificar pra gente, por favor? [PERSON_NAME]" at bounding box center [177, 111] width 249 height 25
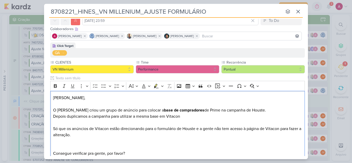
scroll to position [0, 0]
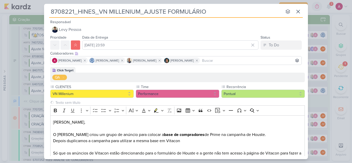
click at [221, 11] on input "8708221_HINES_VN MILLENIUM_AJUSTE FORMULÁRIO" at bounding box center [165, 11] width 233 height 9
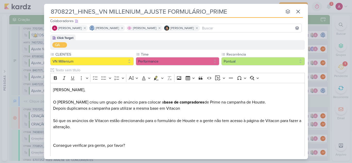
scroll to position [76, 0]
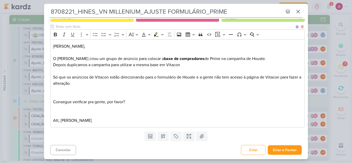
type input "8708221_HINES_VN MILLENIUM_AJUSTE FORMULÁRIO_PRIME"
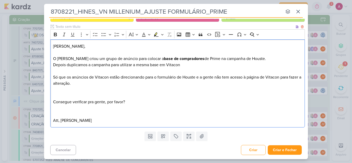
click at [182, 65] on p "O [PERSON_NAME] criou um grupo de anúncio para colocar a base de compradores de…" at bounding box center [177, 62] width 249 height 12
click at [252, 151] on button "Criar" at bounding box center [253, 150] width 25 height 10
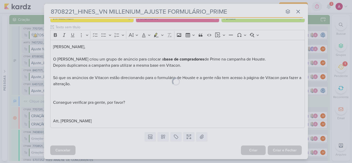
scroll to position [76, 0]
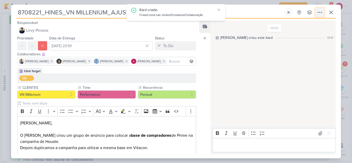
click at [318, 14] on icon at bounding box center [320, 12] width 6 height 6
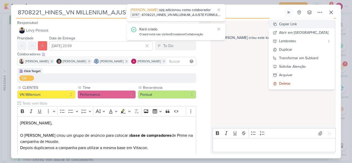
click at [297, 25] on div "Copiar Link" at bounding box center [288, 23] width 18 height 5
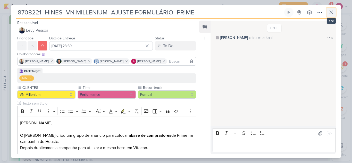
click at [329, 14] on icon at bounding box center [331, 12] width 6 height 6
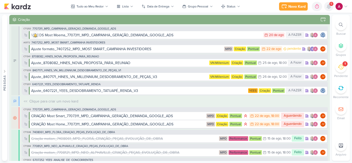
click at [328, 6] on icon at bounding box center [329, 6] width 4 height 5
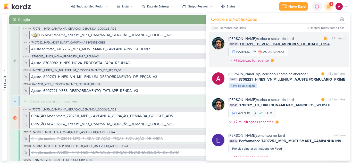
click at [317, 60] on div "[PERSON_NAME] mudou o status do kard marcar como lida há 1 minuto AG595 1708211…" at bounding box center [287, 50] width 117 height 29
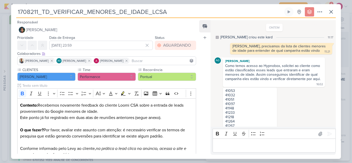
scroll to position [103, 0]
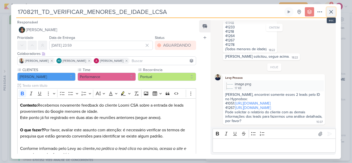
click at [331, 13] on icon at bounding box center [331, 12] width 6 height 6
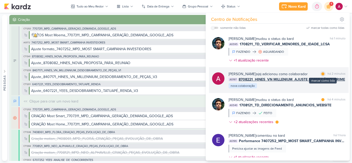
click at [321, 74] on div at bounding box center [322, 73] width 3 height 3
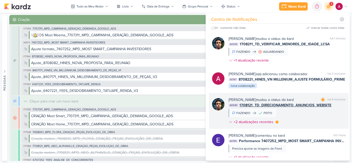
click at [312, 120] on div "[PERSON_NAME] mudou o status do kard marcar como lida há 4 minutos AG540 170812…" at bounding box center [287, 112] width 117 height 30
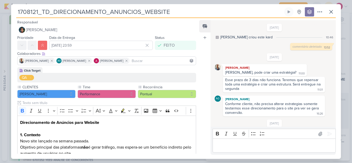
scroll to position [136, 0]
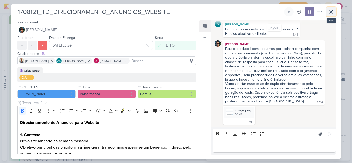
click at [331, 10] on icon at bounding box center [331, 12] width 6 height 6
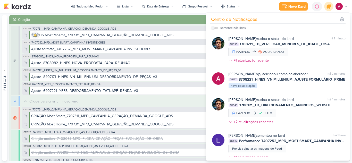
click at [327, 7] on icon at bounding box center [329, 6] width 9 height 9
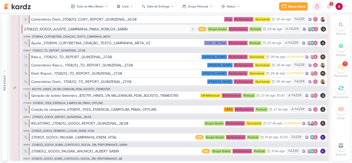
scroll to position [446, 0]
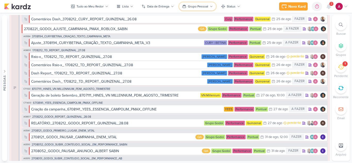
click at [197, 6] on div "Grupo Pessoal" at bounding box center [198, 6] width 20 height 5
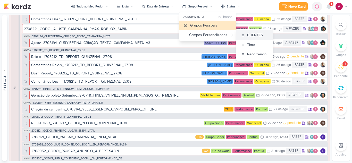
click at [251, 36] on div "CLIENTES" at bounding box center [255, 34] width 16 height 5
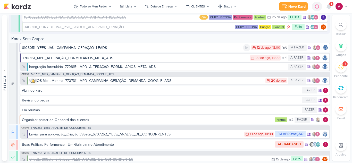
scroll to position [2406, 0]
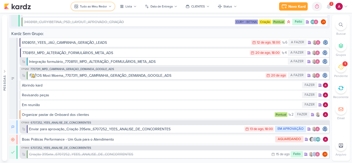
click at [90, 10] on button "Tudo ao Meu Redor" at bounding box center [93, 6] width 44 height 8
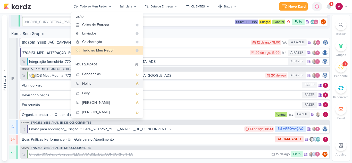
click at [103, 81] on div "Nelito" at bounding box center [107, 83] width 51 height 5
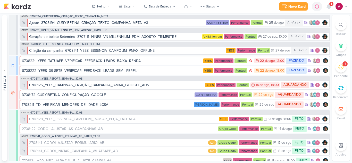
scroll to position [0, 0]
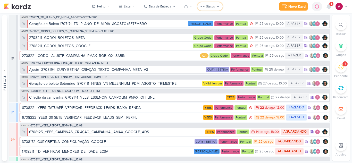
click at [208, 6] on div "Status" at bounding box center [210, 6] width 9 height 5
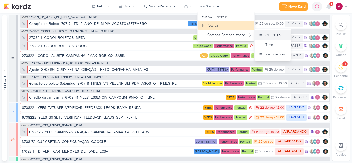
click at [266, 38] on div "CLIENTES" at bounding box center [274, 34] width 16 height 5
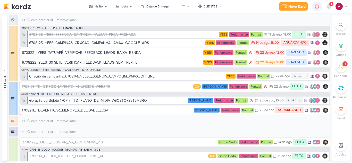
click at [340, 26] on icon at bounding box center [341, 25] width 4 height 4
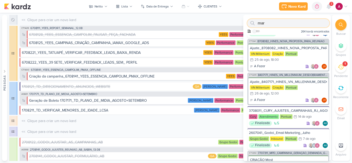
scroll to position [396, 0]
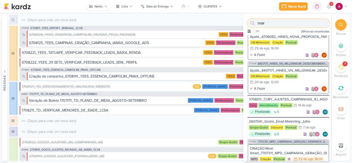
type input "mar"
click at [101, 5] on div "Nelito" at bounding box center [99, 6] width 8 height 5
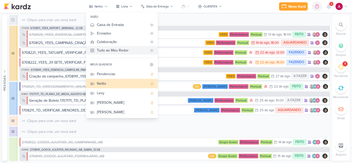
click at [114, 51] on div "Tudo ao Meu Redor" at bounding box center [122, 50] width 51 height 5
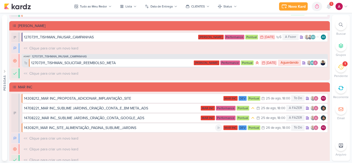
scroll to position [2011, 0]
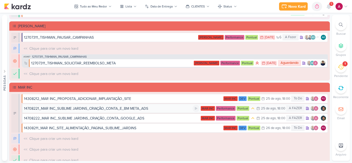
click at [120, 109] on div "14708221_MAR INC_SUBLIME JARDINS_CRIAÇÃO_CONTA_E_BM META_ADS" at bounding box center [86, 108] width 124 height 5
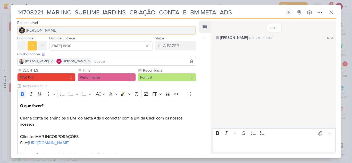
click at [49, 30] on span "[PERSON_NAME]" at bounding box center [41, 30] width 31 height 6
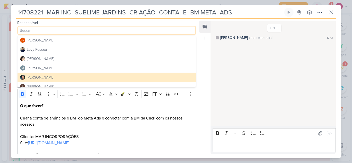
scroll to position [76, 0]
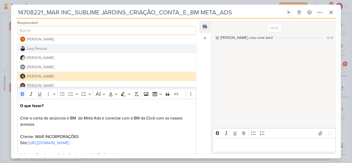
click at [49, 51] on button "Levy Pessoa" at bounding box center [107, 48] width 178 height 9
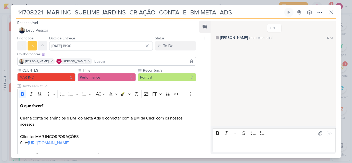
click at [95, 61] on input at bounding box center [144, 61] width 102 height 6
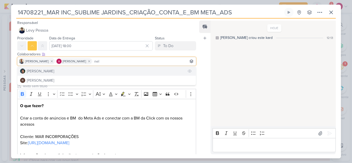
type input "nel"
click at [75, 71] on button "[PERSON_NAME]" at bounding box center [107, 71] width 178 height 9
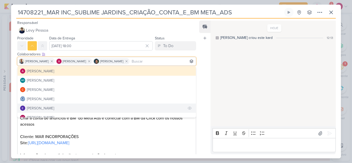
scroll to position [97, 0]
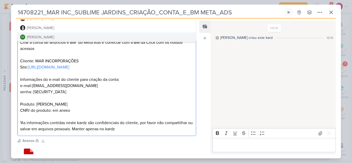
click at [189, 127] on p "O que fazer? Criar a conta de anúncios e BM do Meta Ads e conectar com a BM da …" at bounding box center [106, 79] width 173 height 105
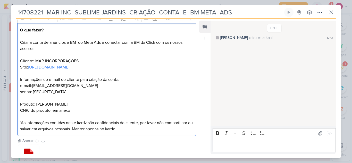
scroll to position [116, 0]
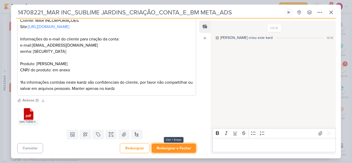
click at [186, 146] on button "Redesignar e Fechar" at bounding box center [174, 149] width 45 height 10
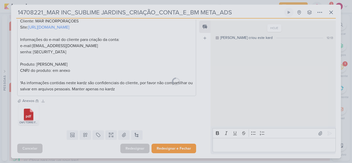
scroll to position [116, 0]
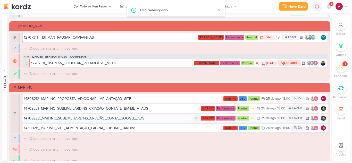
click at [167, 118] on div "14708222_MAR INC_SUBLIME JARDINS_CRIAÇÃO_CONTA_GOOGLE_ADS" at bounding box center [108, 118] width 169 height 5
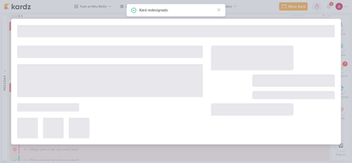
type input "14708222_MAR INC_SUBLIME JARDINS_CRIAÇÃO_CONTA_GOOGLE_ADS"
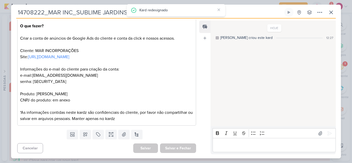
scroll to position [0, 0]
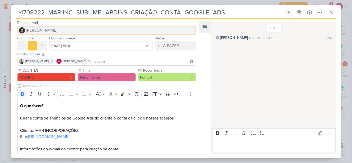
click at [48, 29] on span "[PERSON_NAME]" at bounding box center [41, 30] width 31 height 6
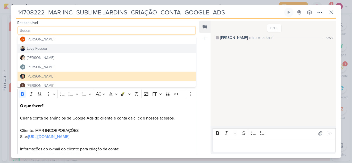
click at [55, 47] on button "Levy Pessoa" at bounding box center [107, 48] width 178 height 9
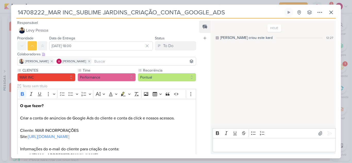
click at [98, 60] on input at bounding box center [144, 61] width 102 height 6
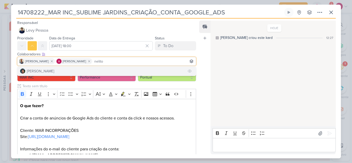
type input "nelito"
click at [82, 72] on button "[PERSON_NAME]" at bounding box center [107, 71] width 178 height 9
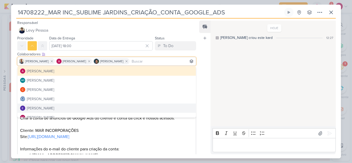
click at [203, 104] on div "Feed Atrelar email Solte o email para atrelar ao kard" at bounding box center [204, 88] width 11 height 134
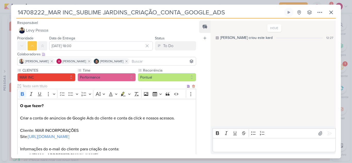
scroll to position [80, 0]
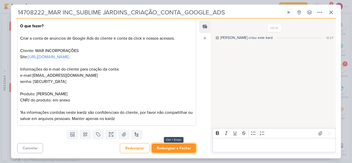
click at [174, 148] on button "Redesignar e Fechar" at bounding box center [174, 149] width 45 height 10
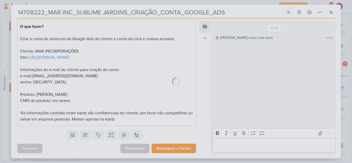
scroll to position [79, 0]
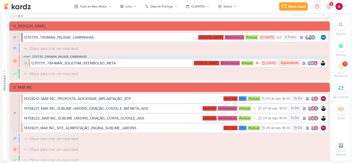
click at [329, 7] on icon at bounding box center [329, 6] width 4 height 5
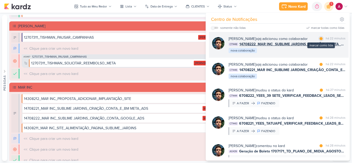
click at [319, 40] on div "marcar como lida" at bounding box center [321, 38] width 5 height 5
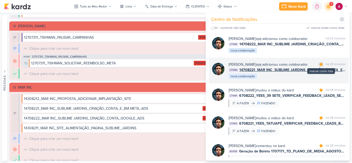
click at [320, 64] on div at bounding box center [321, 64] width 3 height 3
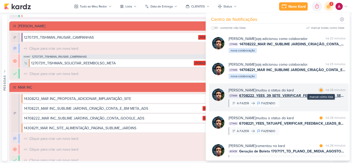
click at [320, 91] on div at bounding box center [321, 90] width 3 height 3
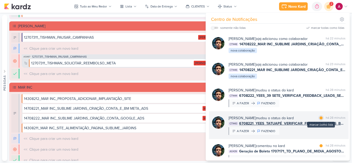
click at [320, 119] on div at bounding box center [321, 118] width 3 height 3
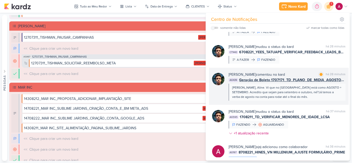
scroll to position [72, 0]
click at [320, 75] on div at bounding box center [321, 74] width 3 height 3
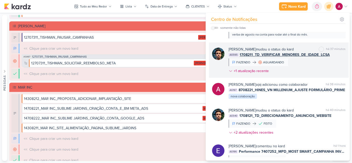
scroll to position [224, 0]
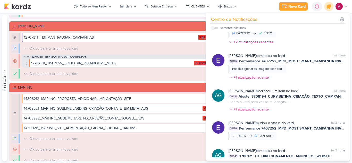
click at [328, 7] on icon at bounding box center [329, 6] width 6 height 6
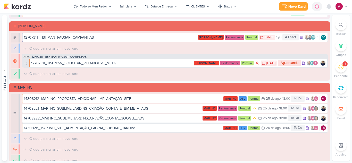
click at [337, 66] on div "1" at bounding box center [340, 66] width 11 height 11
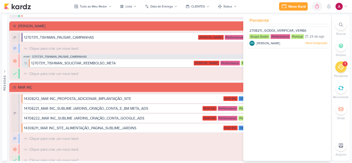
click at [337, 66] on div "1" at bounding box center [340, 66] width 11 height 11
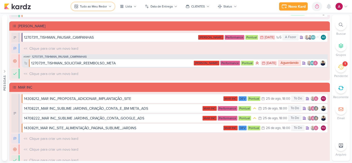
click at [105, 3] on button "Tudo ao Meu Redor" at bounding box center [93, 6] width 44 height 8
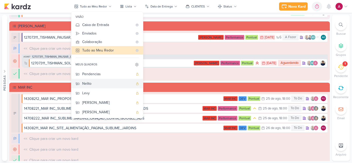
click at [100, 81] on button "Nelito" at bounding box center [107, 84] width 72 height 10
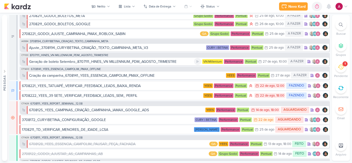
scroll to position [0, 0]
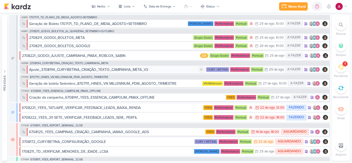
click at [117, 70] on div "Ajuste_3708194_CURY|BETINA_CRIAÇÃO_TEXTO_CAMPANHA_META_V3" at bounding box center [88, 69] width 119 height 5
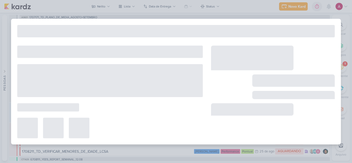
type input "Ajuste_3708194_CURY|BETINA_CRIAÇÃO_TEXTO_CAMPANHA_META_V3"
type input "[DATE] 23:59"
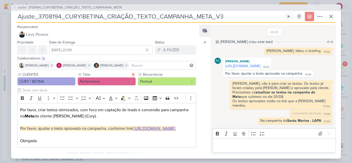
scroll to position [4, 0]
click at [333, 14] on icon at bounding box center [331, 16] width 6 height 6
